Goal: Task Accomplishment & Management: Use online tool/utility

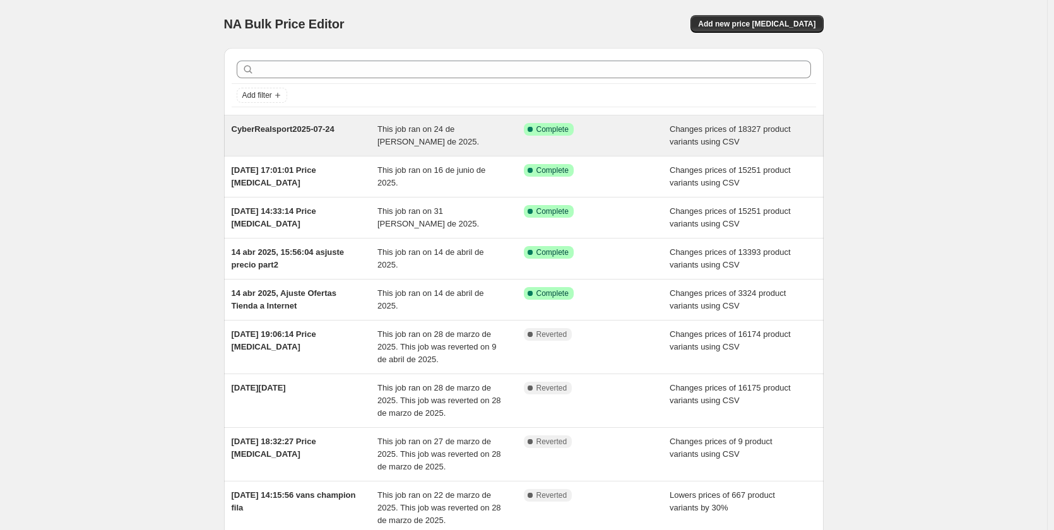
click at [308, 130] on span "CyberRealsport2025-07-24" at bounding box center [283, 128] width 103 height 9
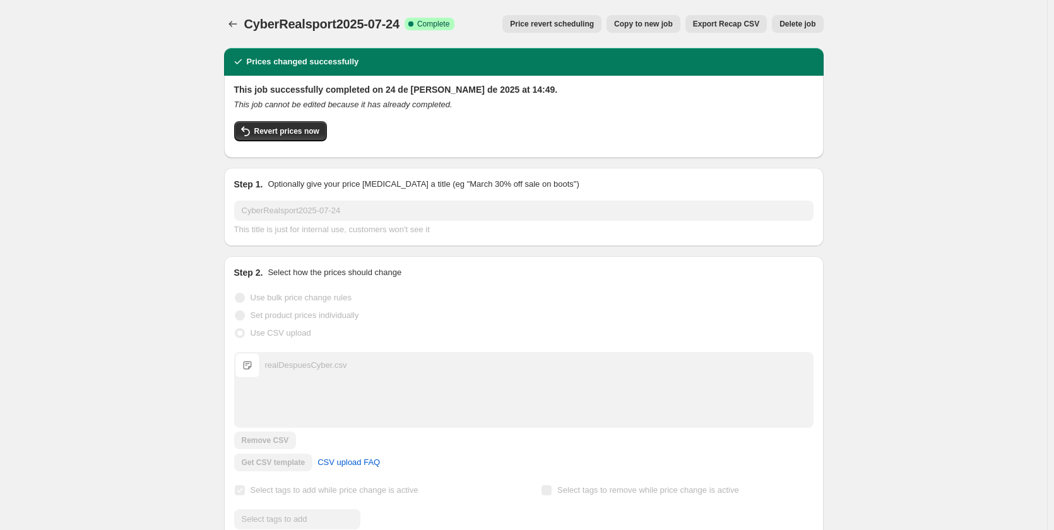
click at [302, 368] on div "realDespuesCyber.csv" at bounding box center [306, 365] width 82 height 13
copy div "realDespuesCyber"
